Goal: Task Accomplishment & Management: Manage account settings

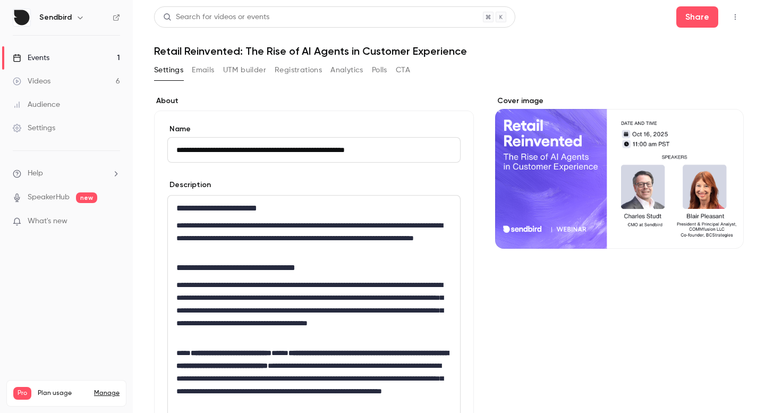
scroll to position [111, 0]
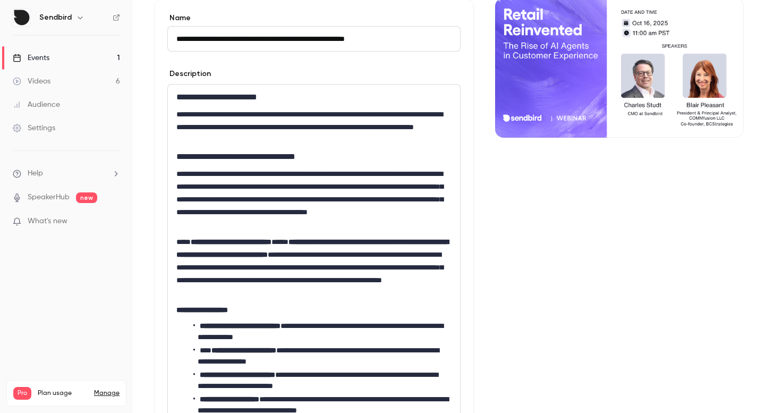
click at [162, 62] on div "**********" at bounding box center [314, 238] width 320 height 479
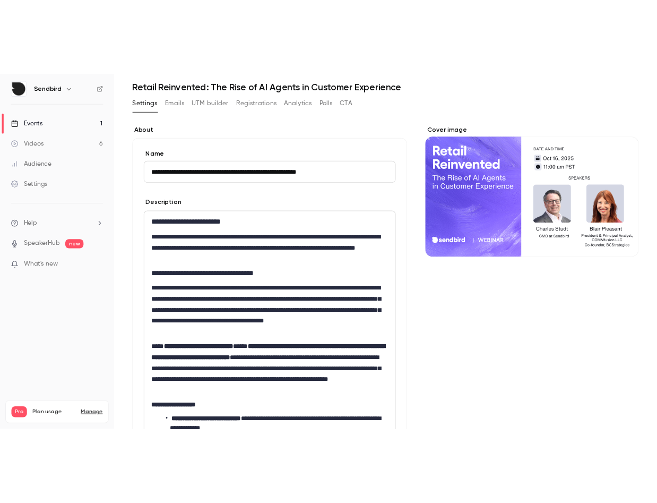
scroll to position [0, 0]
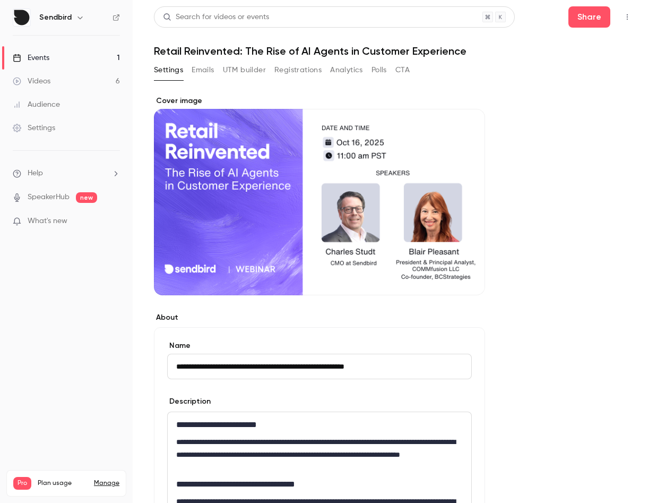
click at [213, 73] on button "Emails" at bounding box center [203, 70] width 22 height 17
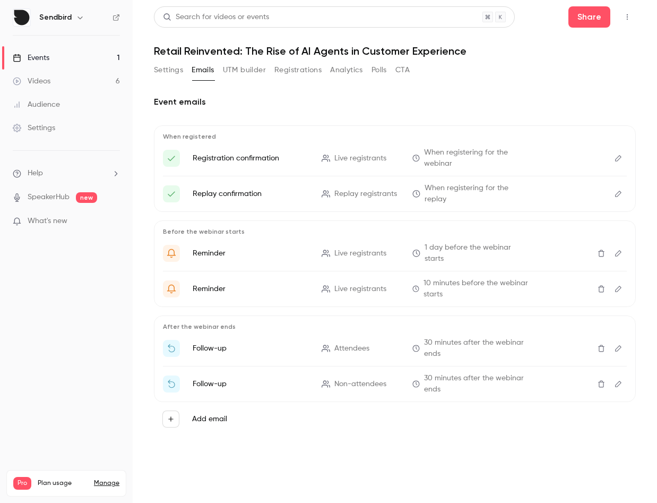
click at [294, 70] on button "Registrations" at bounding box center [298, 70] width 47 height 17
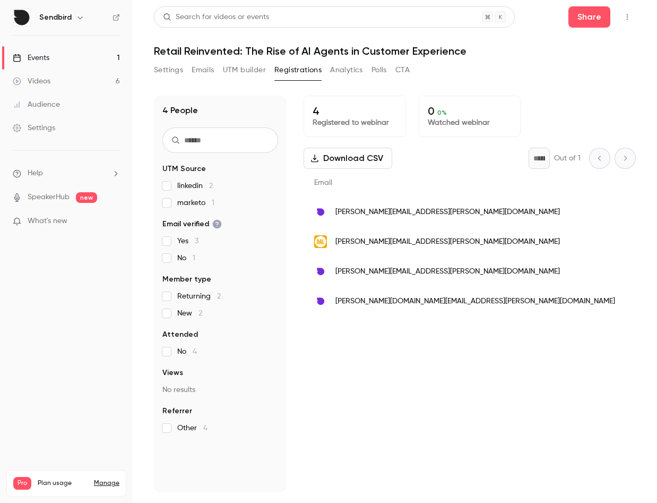
click at [386, 237] on span "[PERSON_NAME][EMAIL_ADDRESS][PERSON_NAME][DOMAIN_NAME]" at bounding box center [448, 241] width 225 height 11
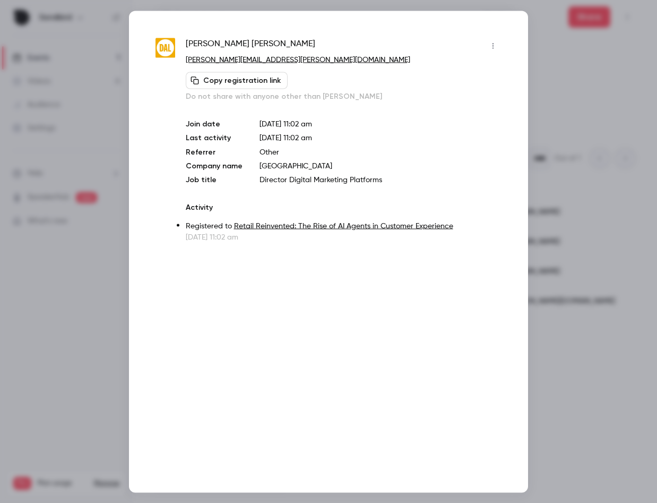
click at [582, 98] on div at bounding box center [328, 251] width 657 height 503
